Goal: Information Seeking & Learning: Understand process/instructions

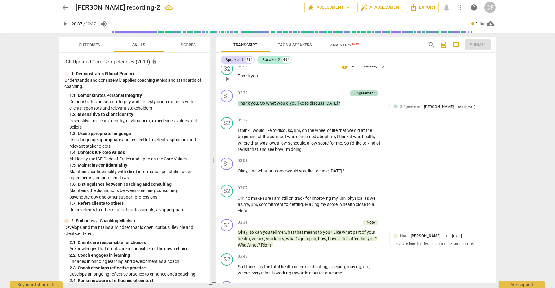
scroll to position [193, 0]
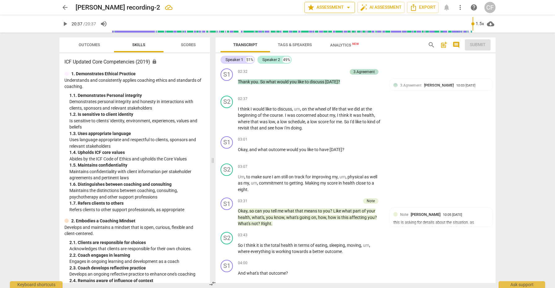
click at [348, 8] on span "arrow_drop_down" at bounding box center [348, 7] width 7 height 7
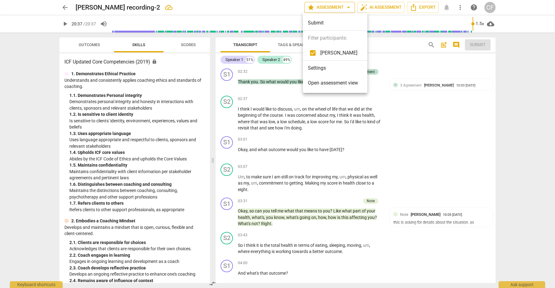
click at [348, 8] on div at bounding box center [277, 144] width 555 height 288
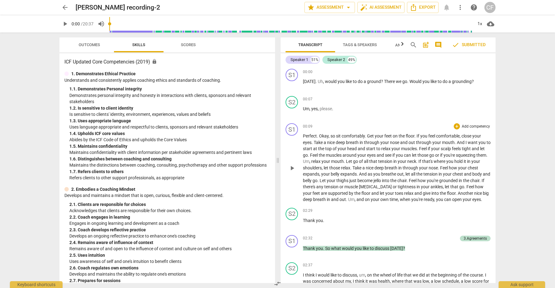
scroll to position [4, 0]
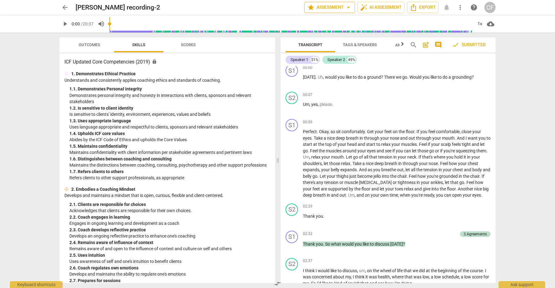
click at [350, 8] on span "arrow_drop_down" at bounding box center [348, 7] width 7 height 7
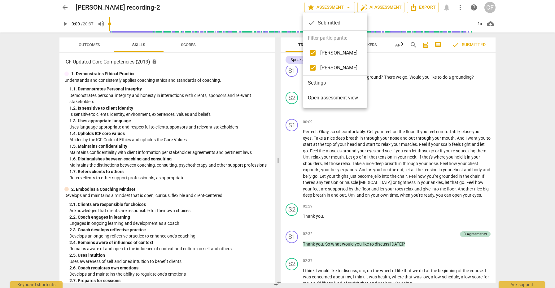
click at [422, 115] on div at bounding box center [277, 144] width 555 height 288
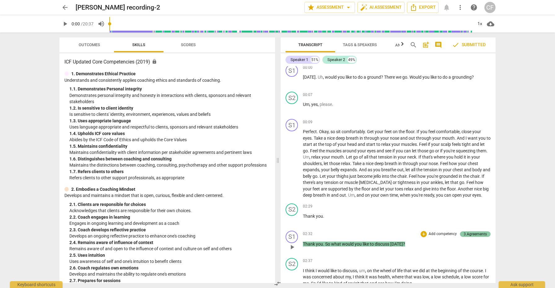
click at [474, 236] on div "3.Agreements" at bounding box center [475, 235] width 23 height 6
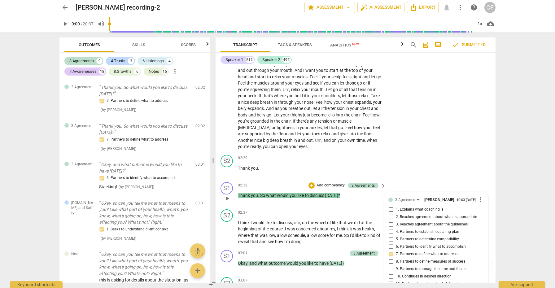
scroll to position [76, 0]
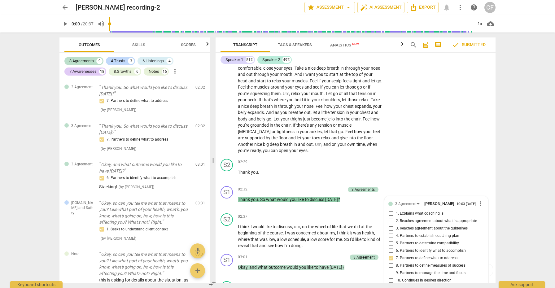
click at [87, 43] on span "Outcomes" at bounding box center [89, 44] width 21 height 5
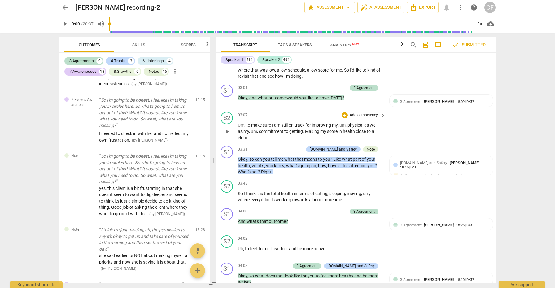
scroll to position [245, 0]
click at [255, 129] on span "um" at bounding box center [254, 131] width 6 height 5
click at [264, 129] on span "commitment" at bounding box center [271, 131] width 25 height 5
click at [229, 129] on span "play_arrow" at bounding box center [226, 131] width 7 height 7
click at [227, 128] on span "pause" at bounding box center [226, 131] width 7 height 7
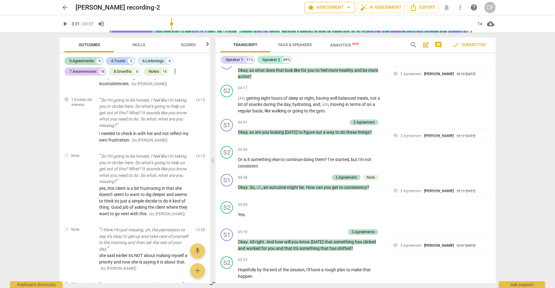
scroll to position [452, 0]
drag, startPoint x: 339, startPoint y: 2, endPoint x: 228, endPoint y: 159, distance: 191.9
click at [228, 159] on div "play_arrow pause" at bounding box center [230, 162] width 16 height 9
click at [228, 159] on span "play_arrow" at bounding box center [226, 162] width 7 height 7
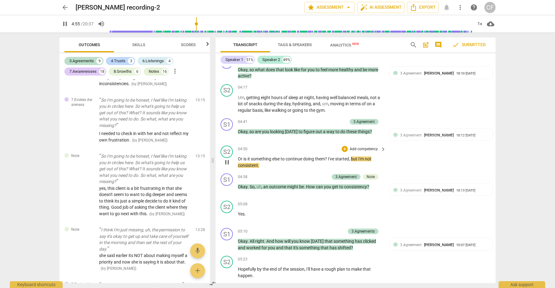
scroll to position [455, 0]
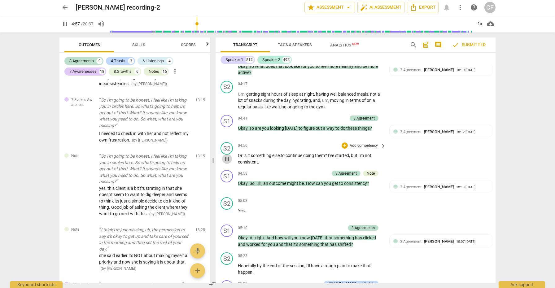
click at [227, 155] on span "pause" at bounding box center [226, 158] width 7 height 7
type input "297"
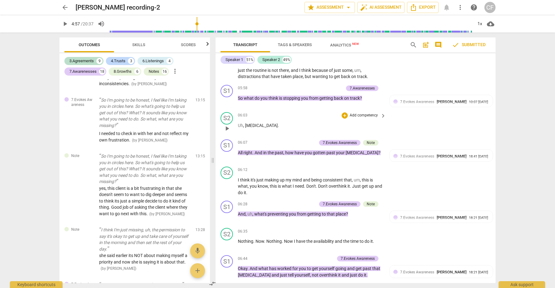
scroll to position [716, 0]
